Goal: Find specific page/section: Find specific page/section

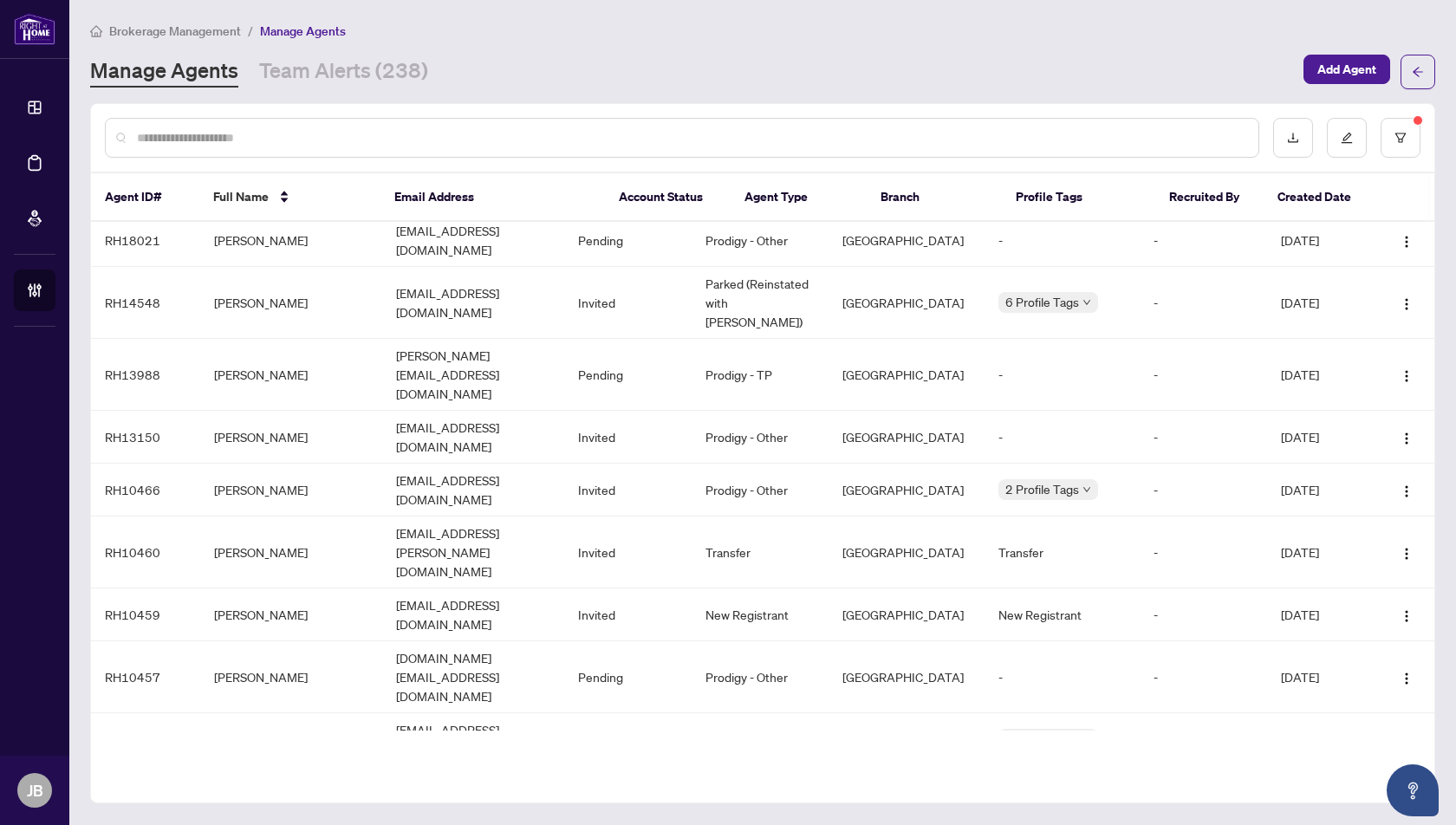
scroll to position [333, 0]
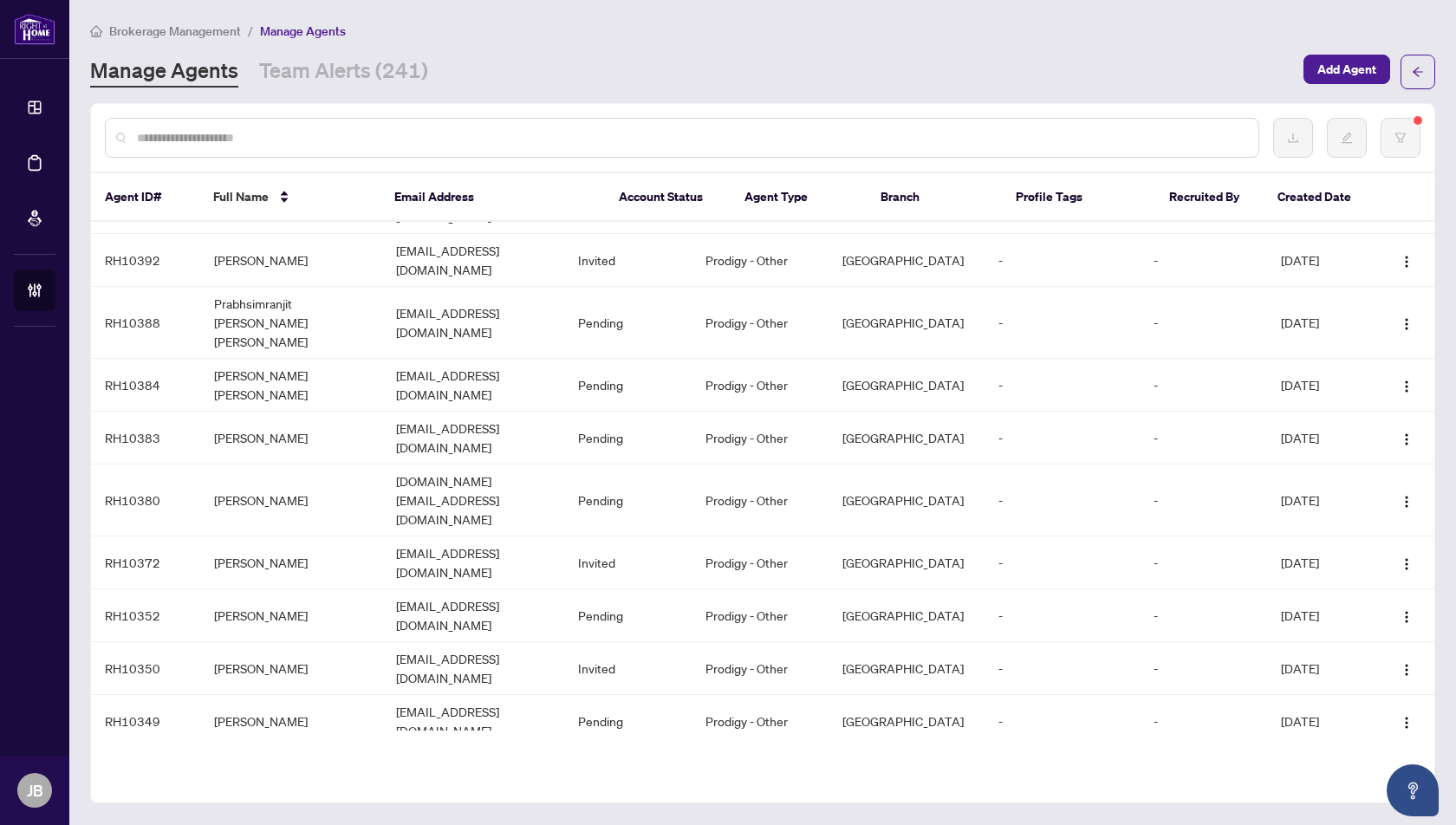
scroll to position [1314, 0]
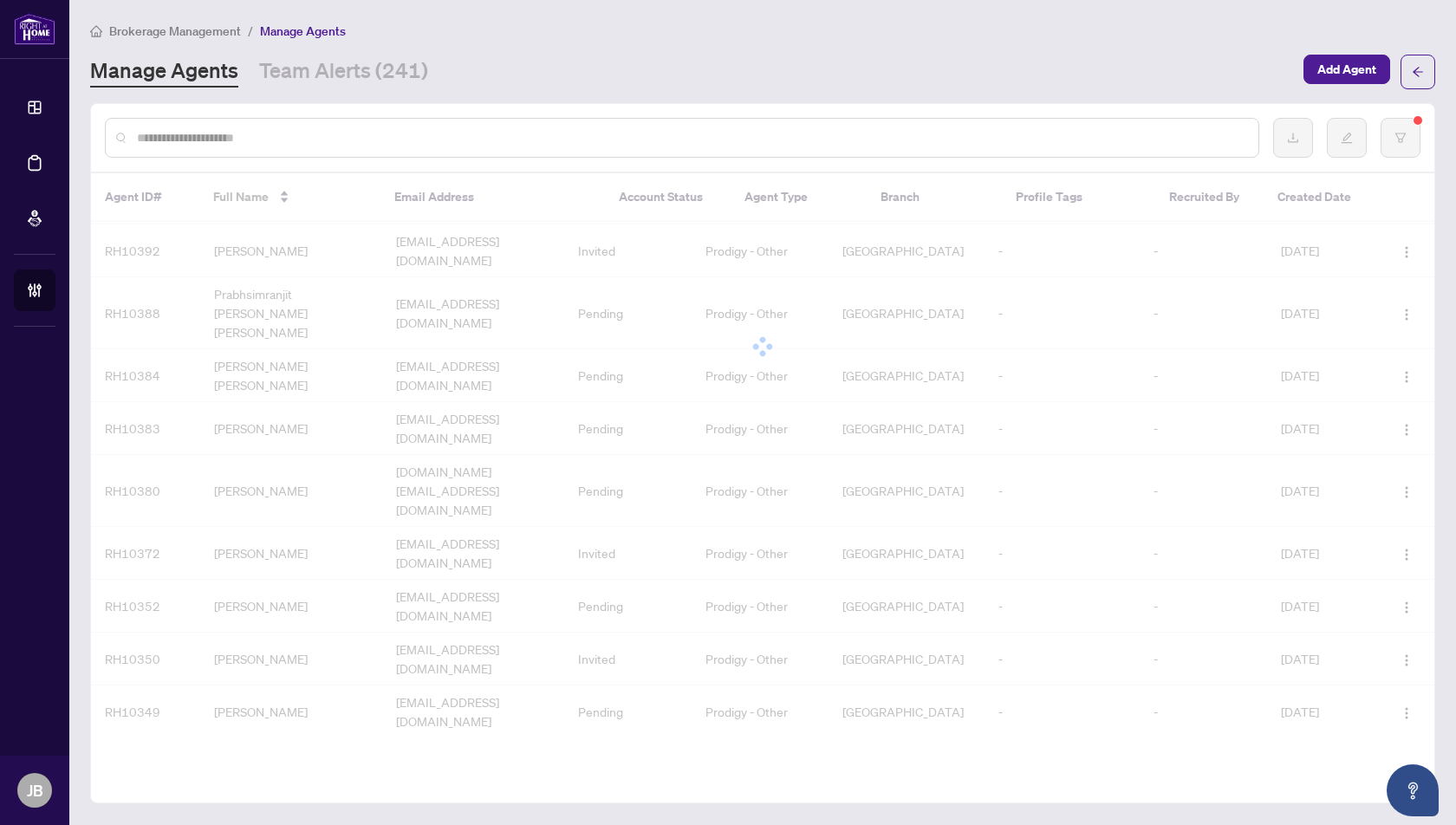
click at [690, 442] on div at bounding box center [763, 347] width 1344 height 347
click at [289, 30] on span "Manage Agents" at bounding box center [303, 32] width 86 height 16
click at [210, 30] on span "Brokerage Management" at bounding box center [175, 32] width 131 height 16
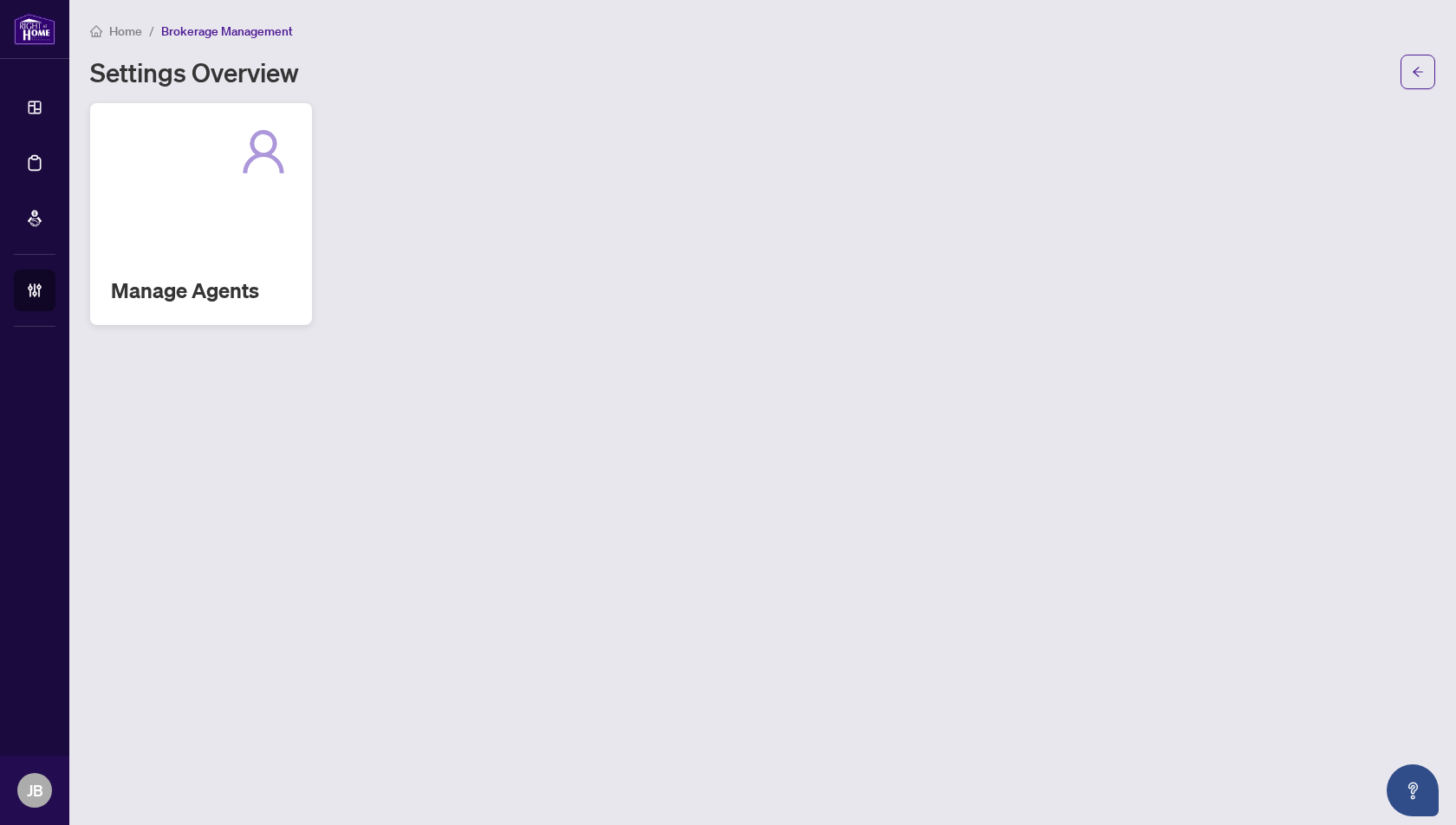
click at [282, 165] on icon at bounding box center [263, 152] width 46 height 48
